Goal: Transaction & Acquisition: Purchase product/service

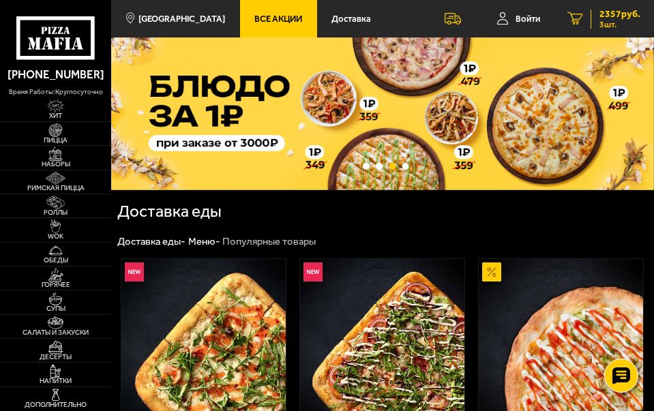
click at [572, 19] on icon "3" at bounding box center [575, 18] width 15 height 13
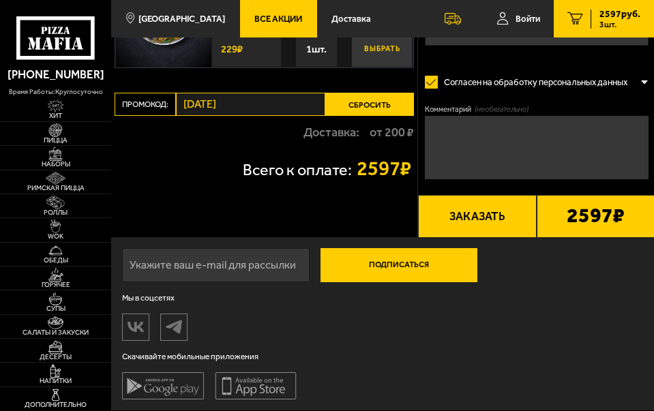
scroll to position [1224, 0]
click at [70, 136] on link "Пицца" at bounding box center [55, 133] width 111 height 23
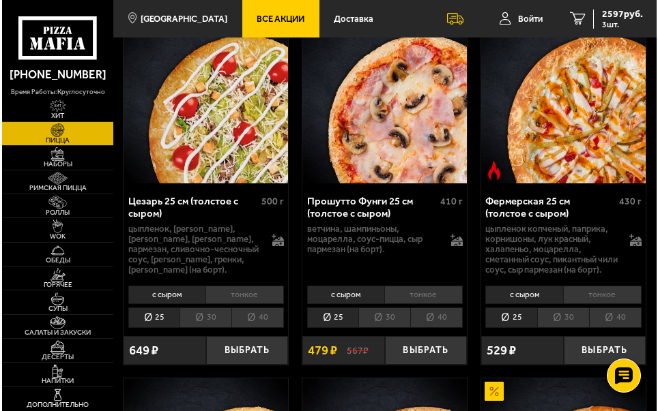
scroll to position [1228, 0]
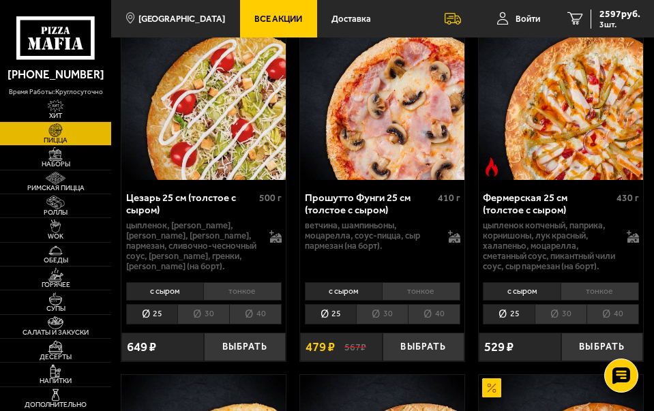
click at [234, 217] on div "Цезарь 25 см (толстое с сыром)" at bounding box center [191, 204] width 130 height 25
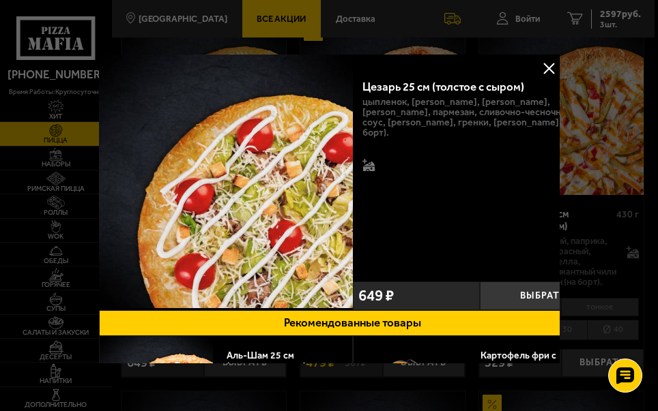
click at [184, 14] on div at bounding box center [329, 205] width 658 height 411
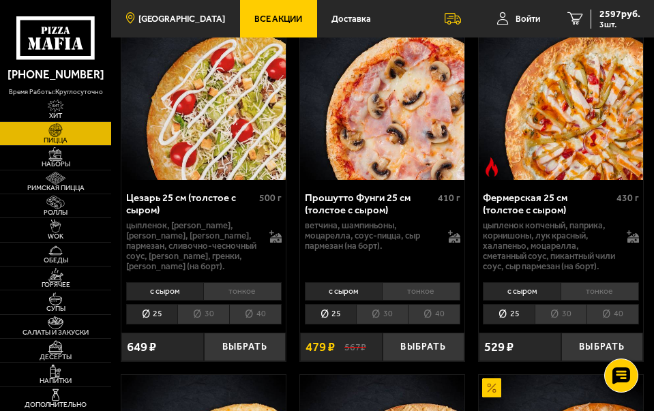
click at [166, 14] on span "[GEOGRAPHIC_DATA]" at bounding box center [181, 18] width 87 height 9
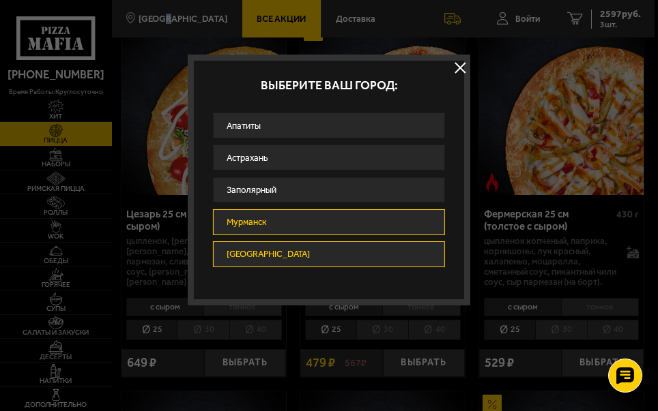
click at [246, 226] on link "Мурманск" at bounding box center [329, 222] width 232 height 26
